Goal: Transaction & Acquisition: Subscribe to service/newsletter

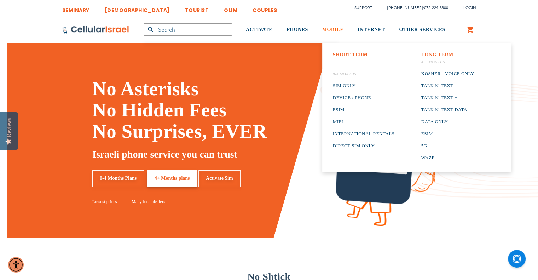
type input "sfelsen"
click at [334, 30] on span "MOBILE" at bounding box center [333, 29] width 22 height 5
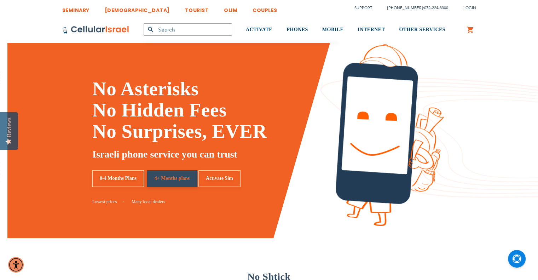
type input "sfelsen"
click at [182, 183] on link "4+ Months plans" at bounding box center [172, 178] width 50 height 17
